Goal: Information Seeking & Learning: Learn about a topic

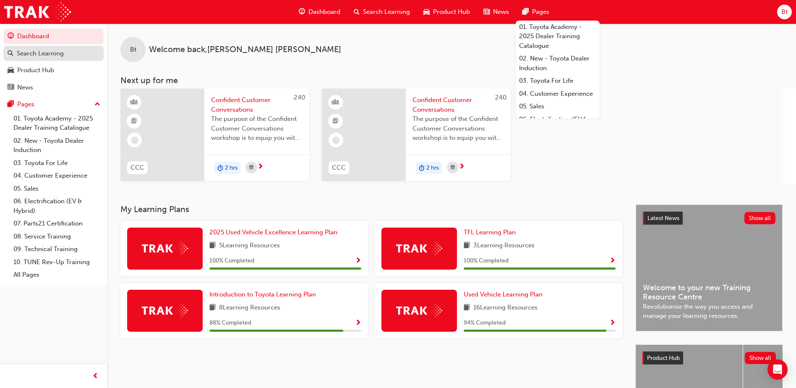
click at [29, 56] on div "Search Learning" at bounding box center [40, 54] width 47 height 10
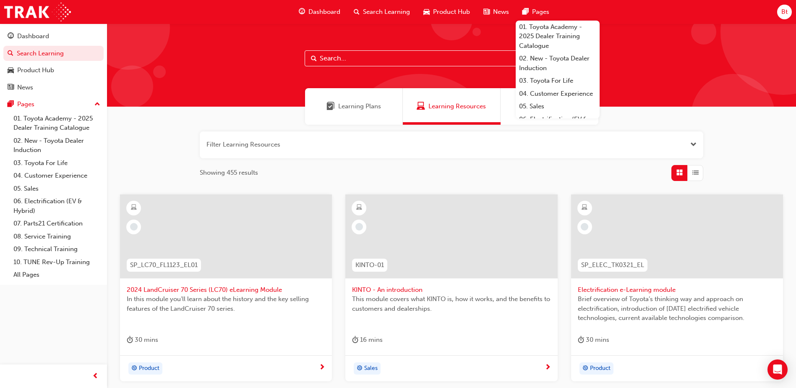
click at [353, 54] on input "text" at bounding box center [452, 58] width 294 height 16
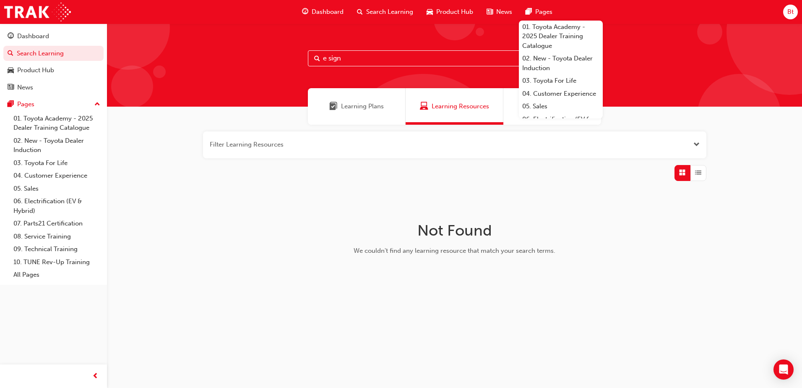
click at [357, 106] on span "Learning Plans" at bounding box center [362, 107] width 43 height 10
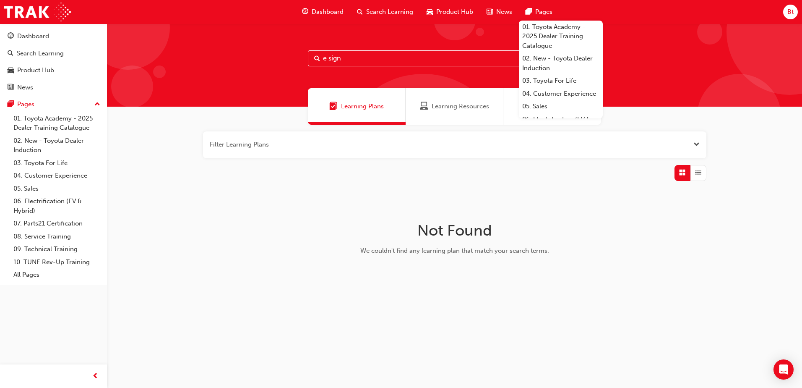
click at [329, 57] on input "e sign" at bounding box center [455, 58] width 294 height 16
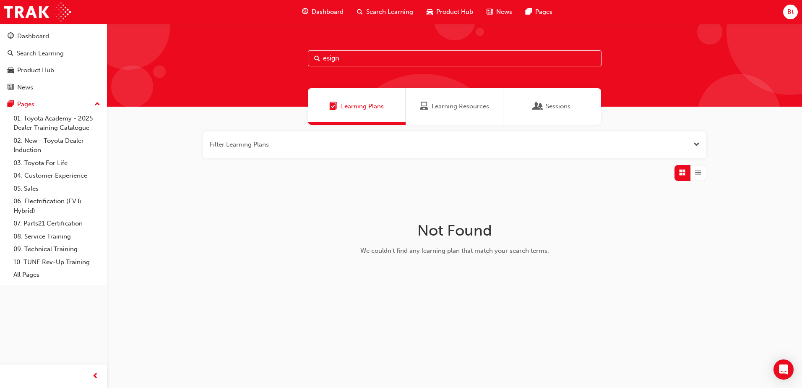
click at [558, 115] on div "Sessions" at bounding box center [552, 106] width 98 height 36
click at [326, 58] on input "esign" at bounding box center [455, 58] width 294 height 16
type input "e-sign"
click at [347, 105] on span "Learning Plans" at bounding box center [362, 107] width 43 height 10
click at [428, 106] on div "Learning Resources" at bounding box center [454, 107] width 69 height 10
